Goal: Transaction & Acquisition: Obtain resource

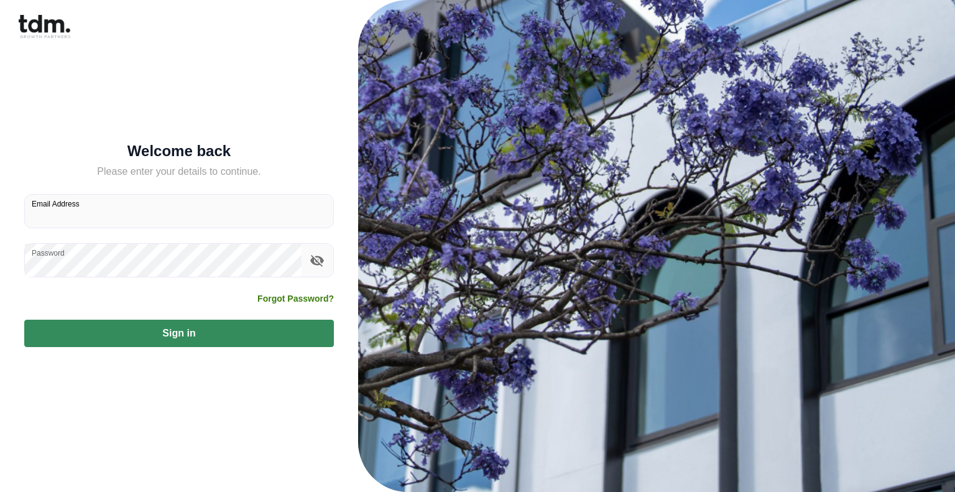
type input "**********"
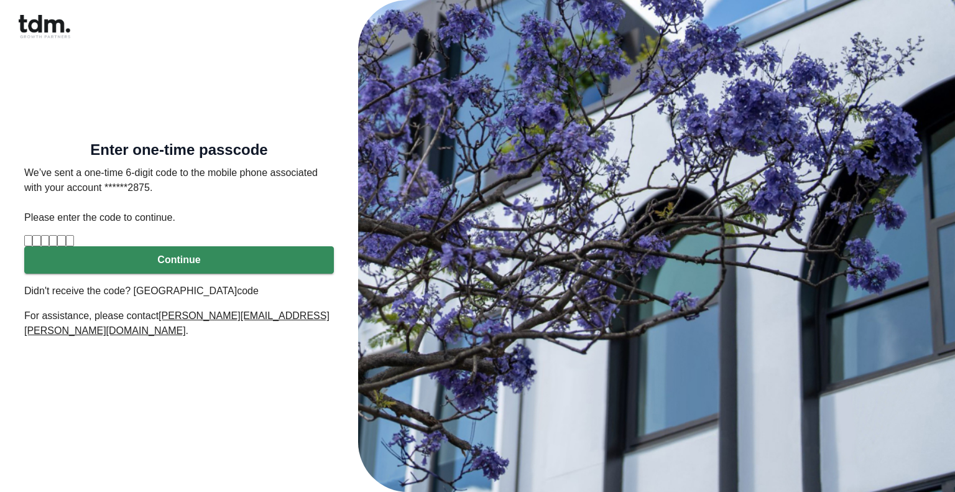
click at [32, 246] on input "Please enter verification code. Digit 1" at bounding box center [28, 240] width 8 height 11
type input "*"
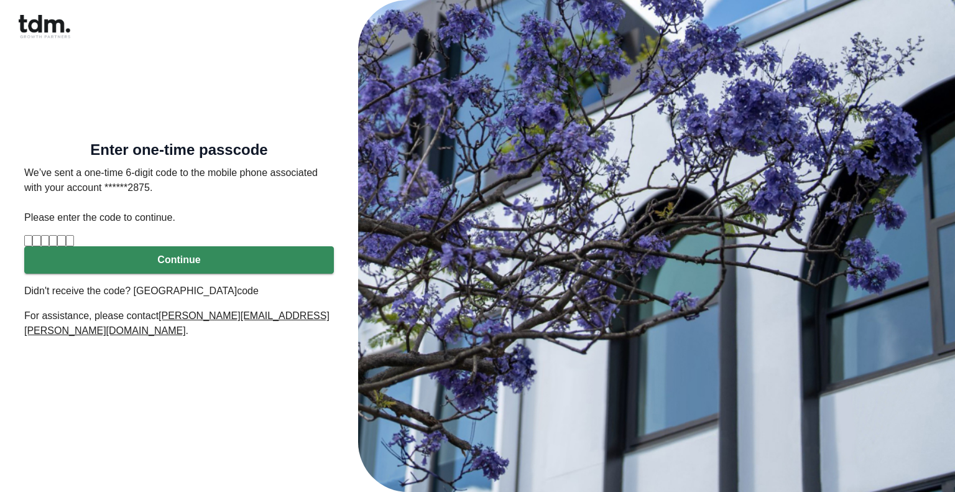
type input "*"
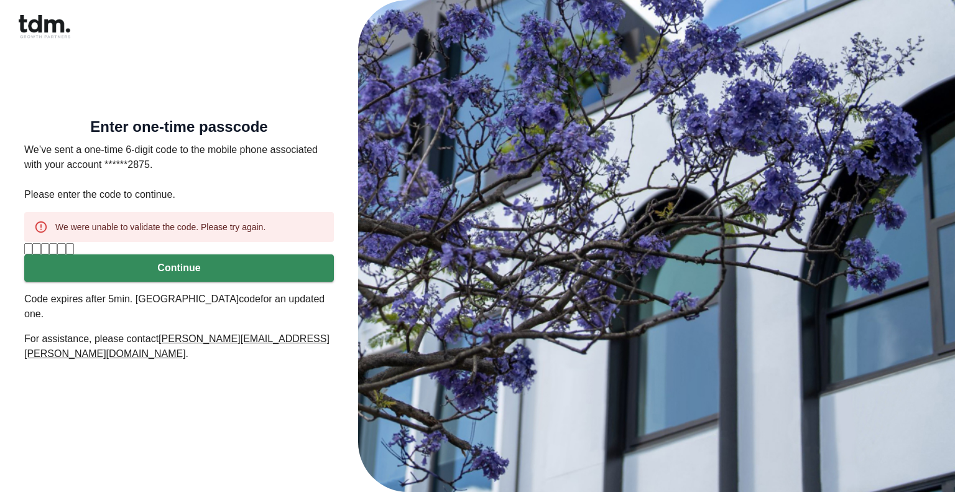
click at [74, 254] on input "*" at bounding box center [70, 248] width 8 height 11
type input "*"
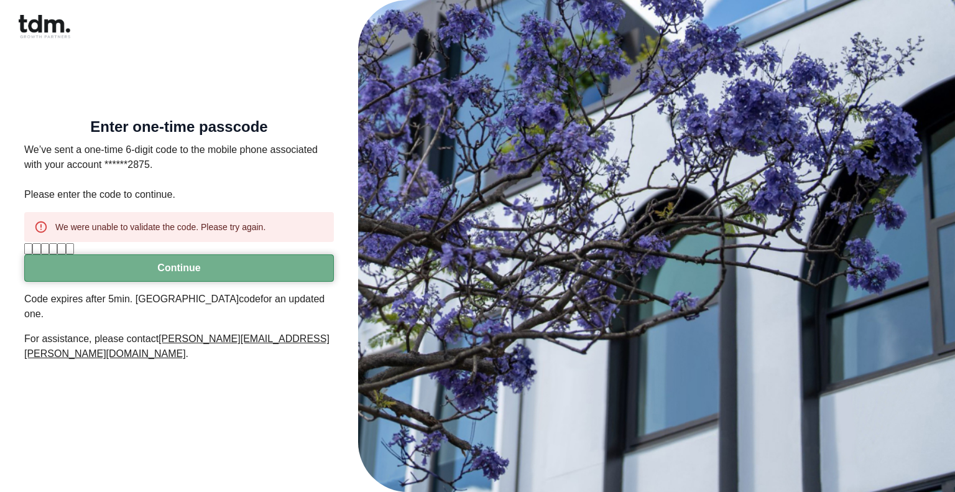
click at [271, 282] on button "Continue" at bounding box center [179, 267] width 310 height 27
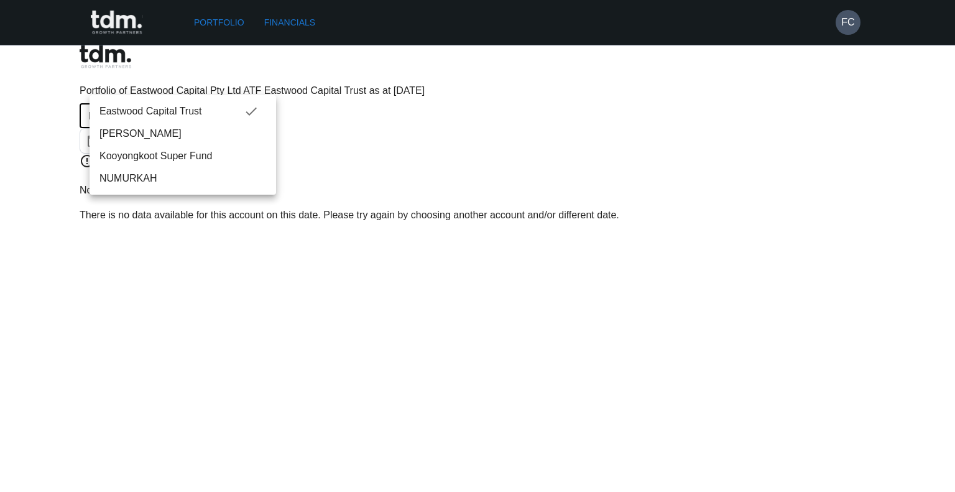
click at [218, 85] on body "Print is temporarily disabled on Safari. We are sorry for the inconvenience. To…" at bounding box center [477, 116] width 955 height 232
click at [301, 22] on div at bounding box center [477, 246] width 955 height 492
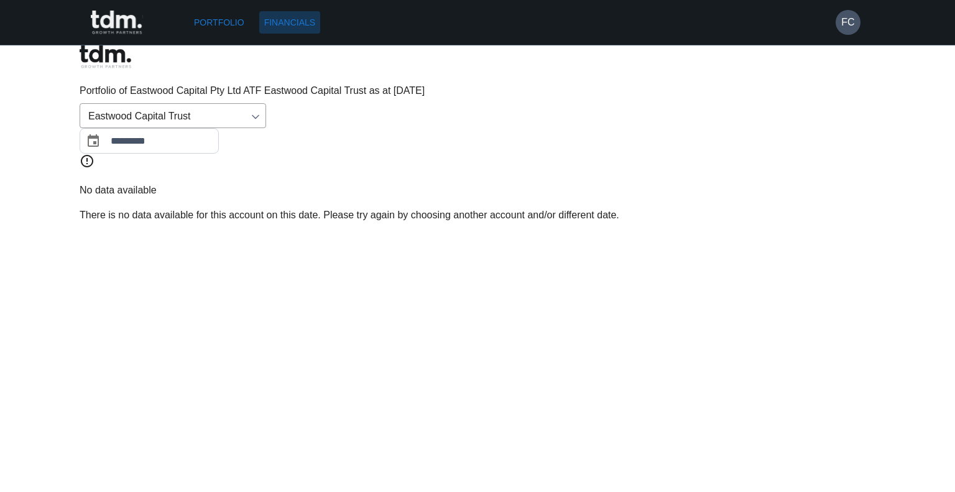
click at [283, 24] on link "Financials" at bounding box center [289, 22] width 61 height 23
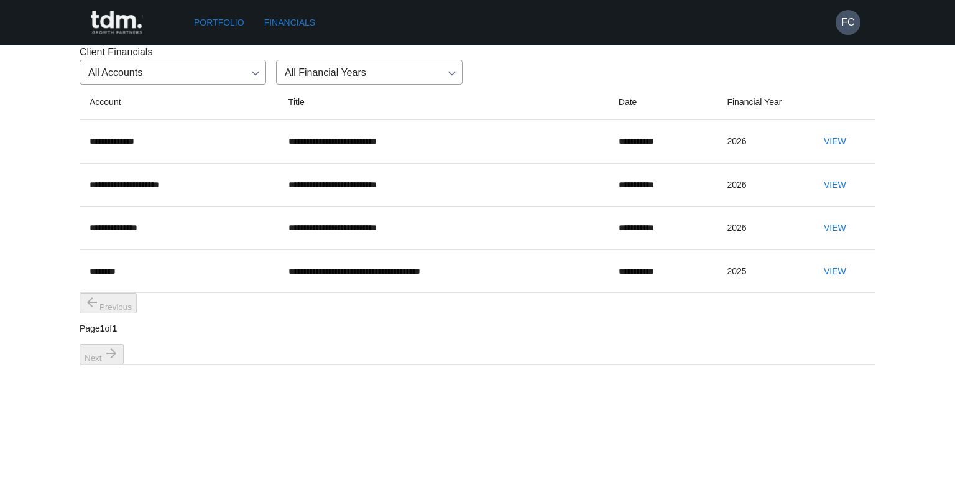
click at [819, 153] on button "View" at bounding box center [835, 141] width 40 height 23
click at [822, 196] on button "View" at bounding box center [835, 184] width 40 height 23
click at [835, 239] on button "View" at bounding box center [835, 227] width 40 height 23
click at [822, 153] on button "View" at bounding box center [835, 141] width 40 height 23
click at [840, 196] on button "View" at bounding box center [835, 184] width 40 height 23
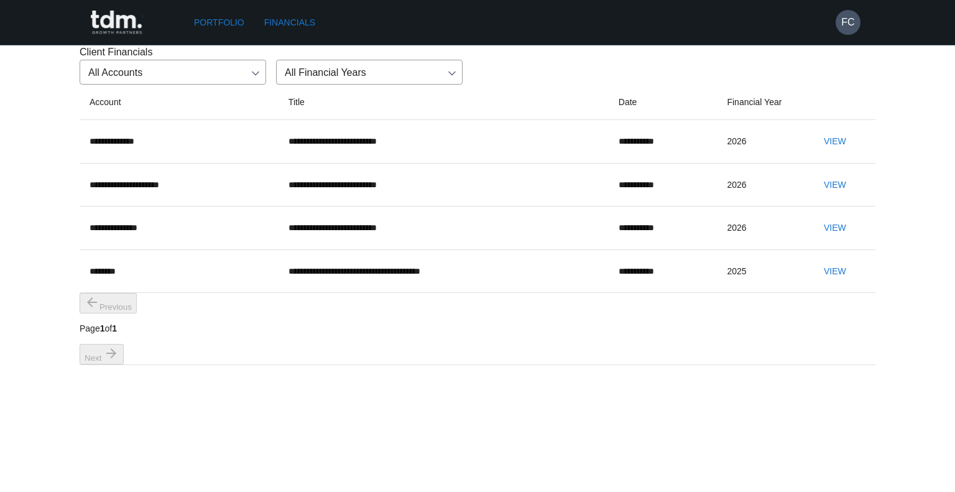
click at [828, 239] on button "View" at bounding box center [835, 227] width 40 height 23
